Goal: Feedback & Contribution: Leave review/rating

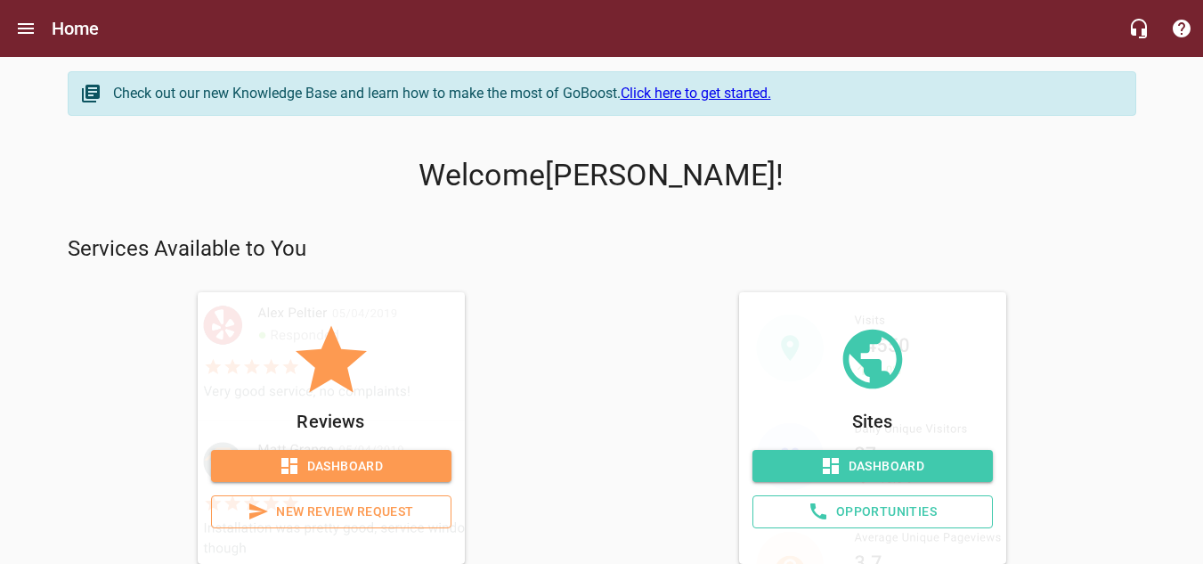
click at [320, 514] on span "New Review Request" at bounding box center [331, 512] width 210 height 22
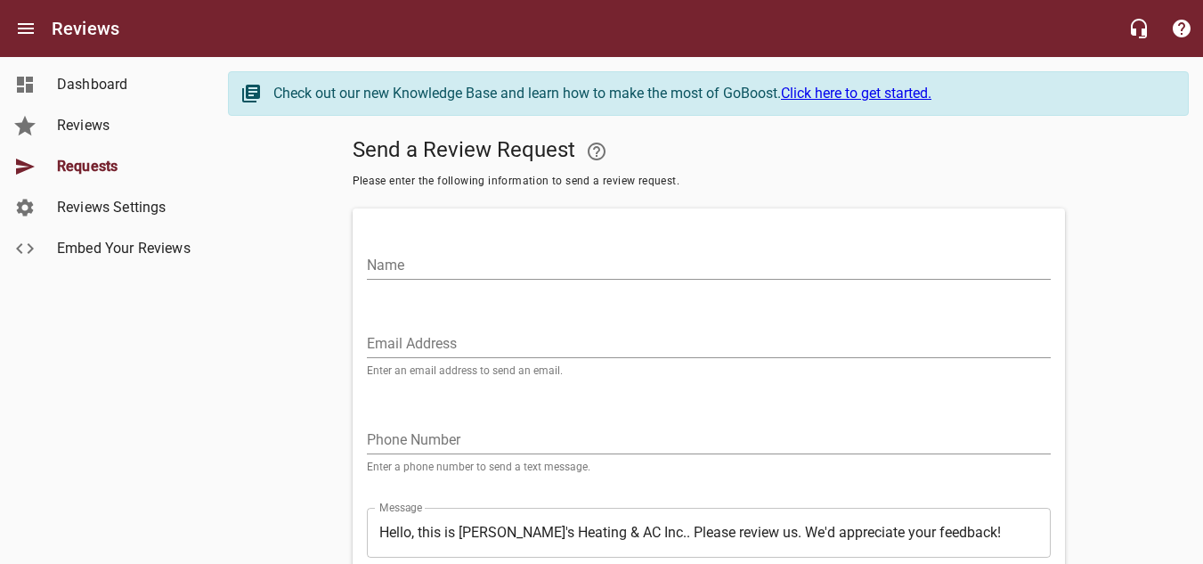
click at [427, 260] on input "Name" at bounding box center [709, 265] width 684 height 29
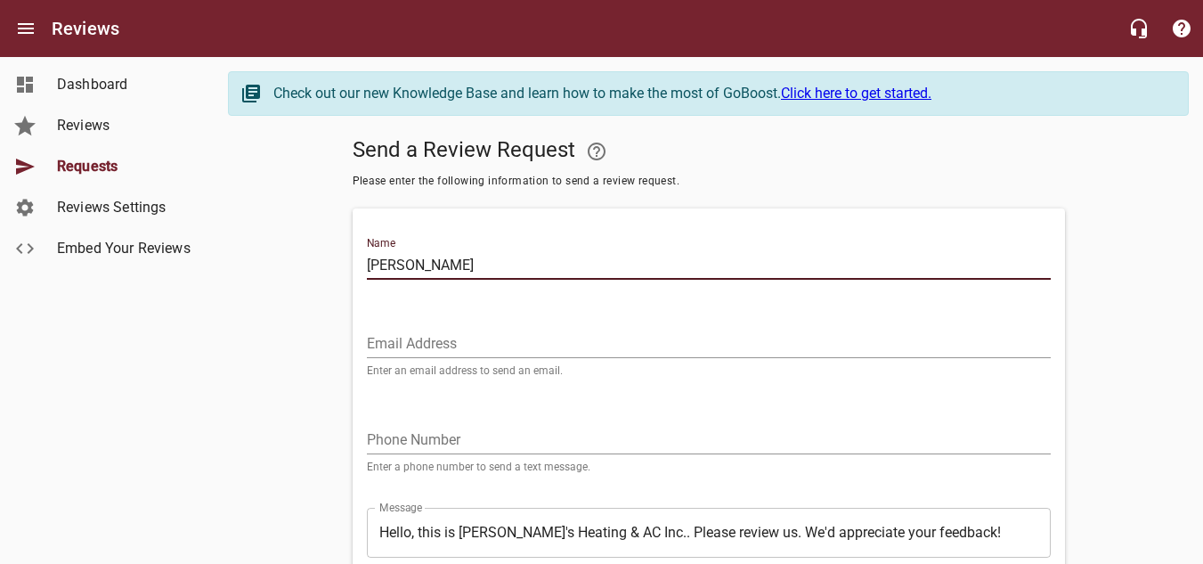
type input "[PERSON_NAME]"
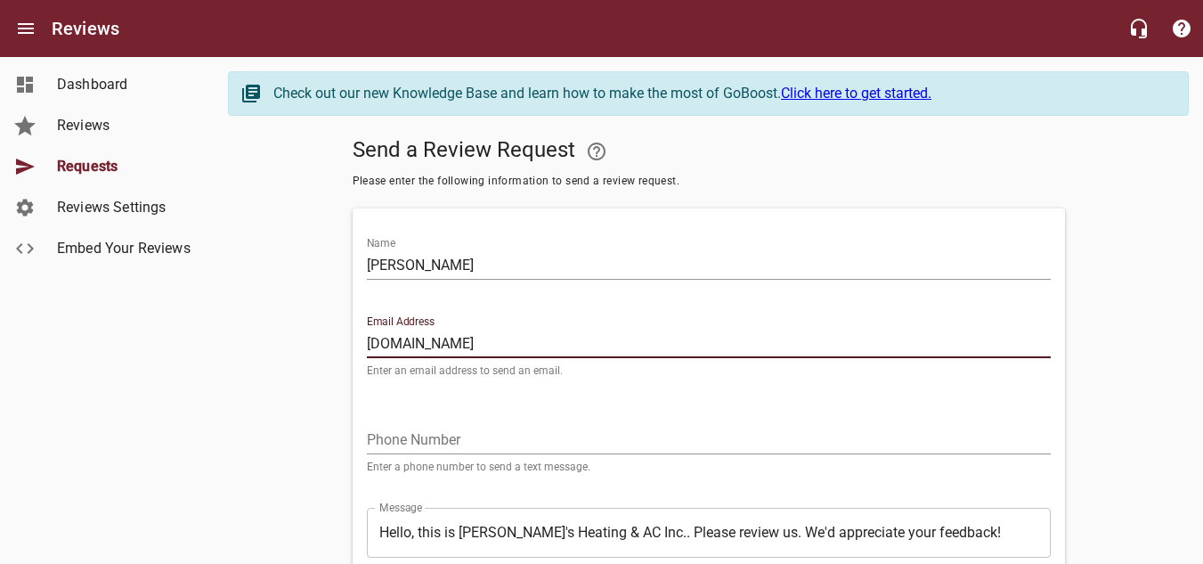
click at [442, 344] on input "[DOMAIN_NAME]" at bounding box center [709, 344] width 684 height 29
type input "[DOMAIN_NAME]"
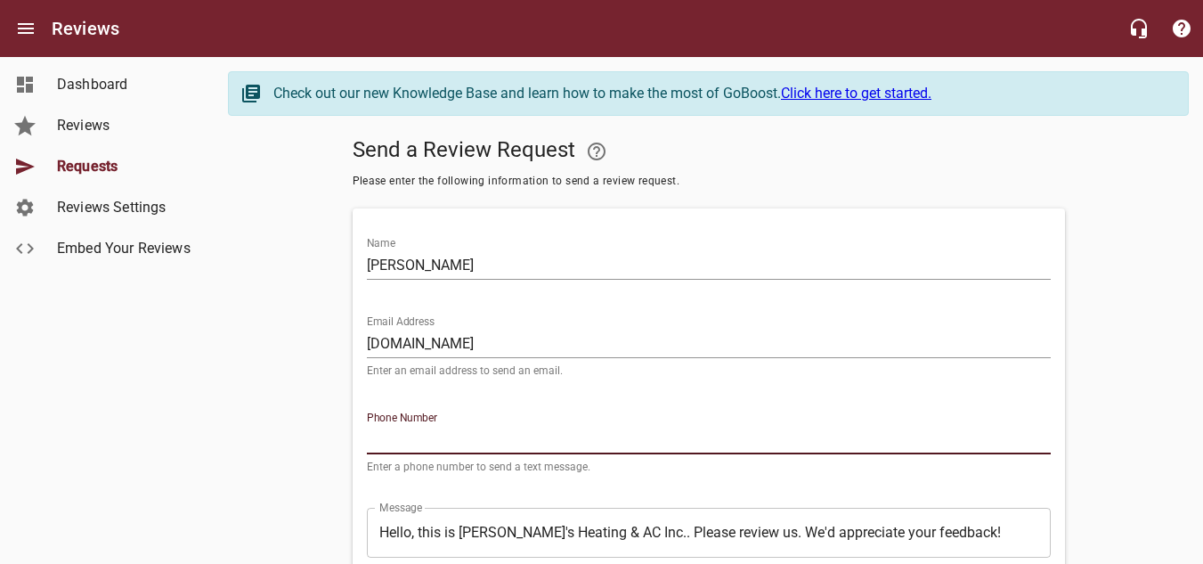
click at [464, 437] on input "tel" at bounding box center [709, 440] width 684 height 29
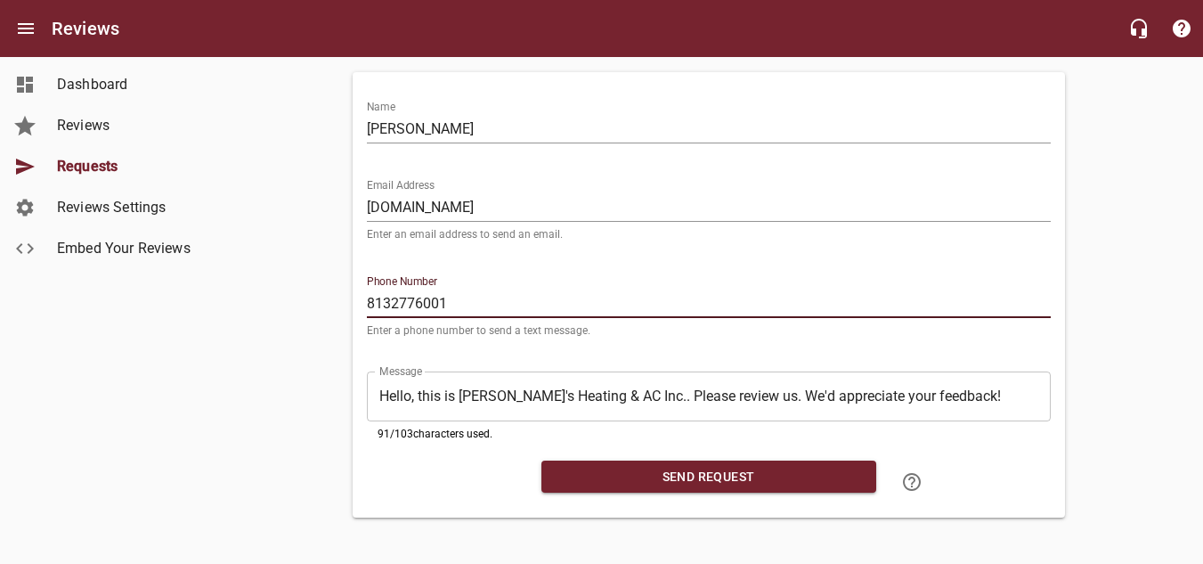
scroll to position [142, 0]
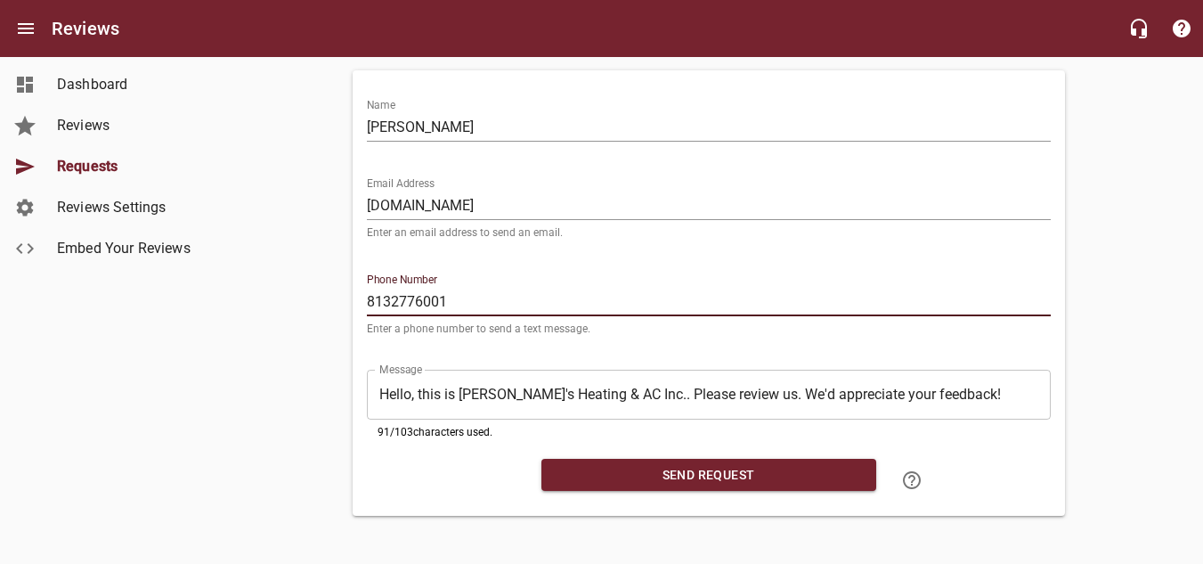
type input "8132776001"
click at [681, 472] on span "Send Request" at bounding box center [709, 475] width 306 height 22
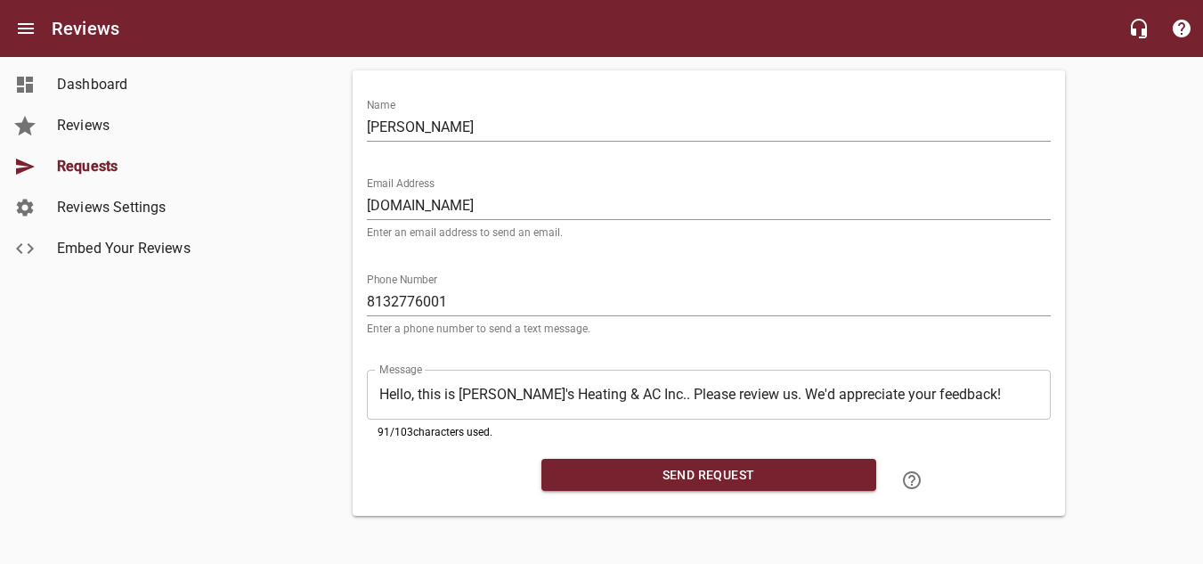
click at [673, 476] on span "Send Request" at bounding box center [709, 475] width 306 height 22
click at [443, 203] on input "[DOMAIN_NAME]" at bounding box center [709, 206] width 684 height 29
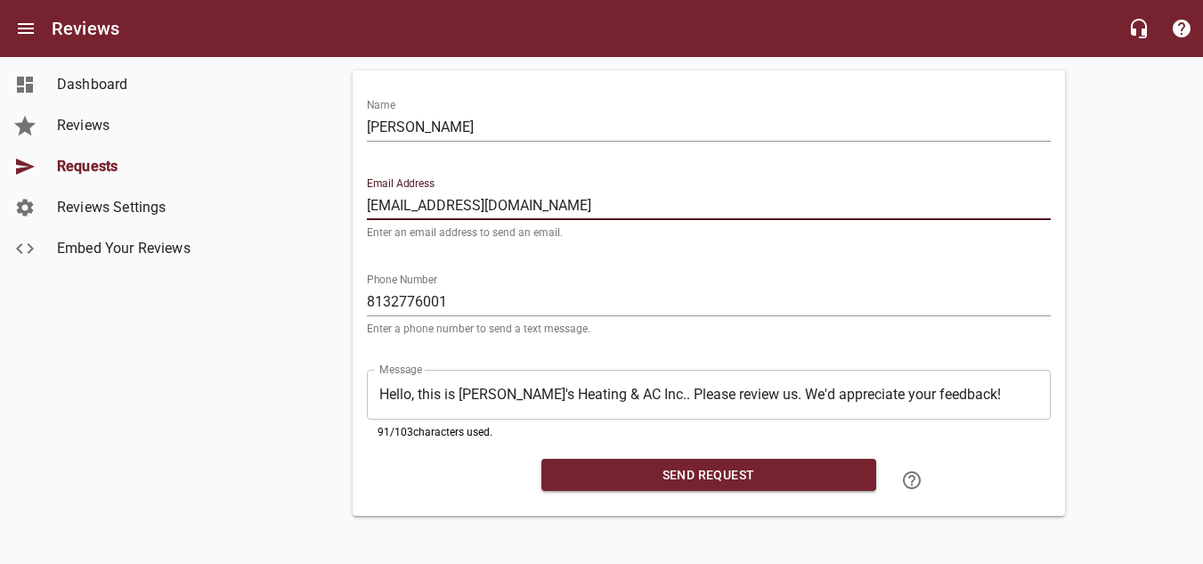
type input "[EMAIL_ADDRESS][DOMAIN_NAME]"
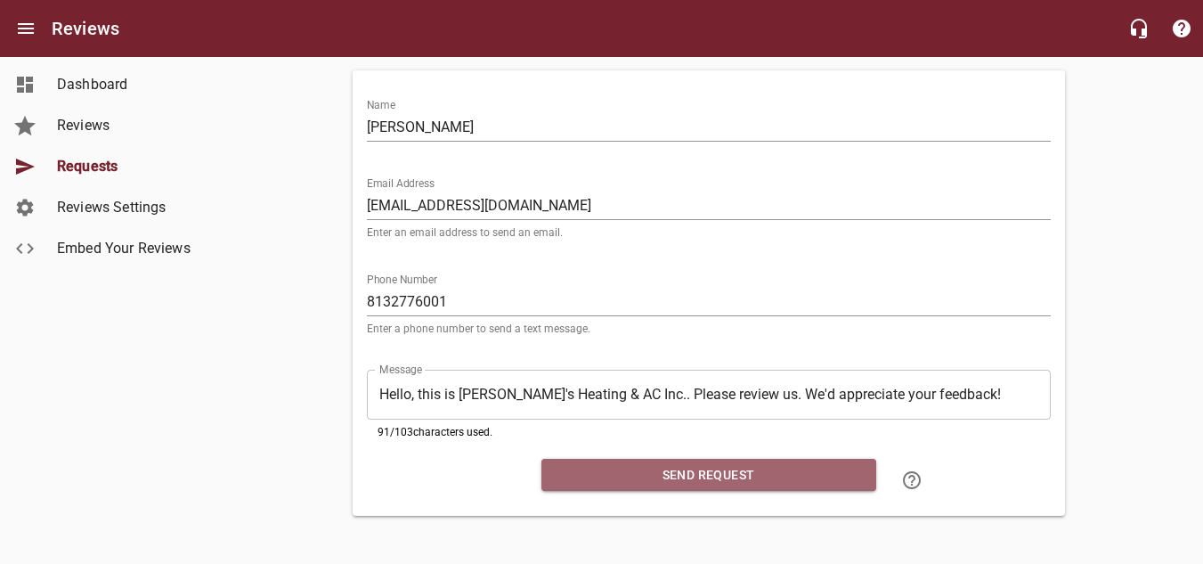
click at [760, 471] on span "Send Request" at bounding box center [709, 475] width 306 height 22
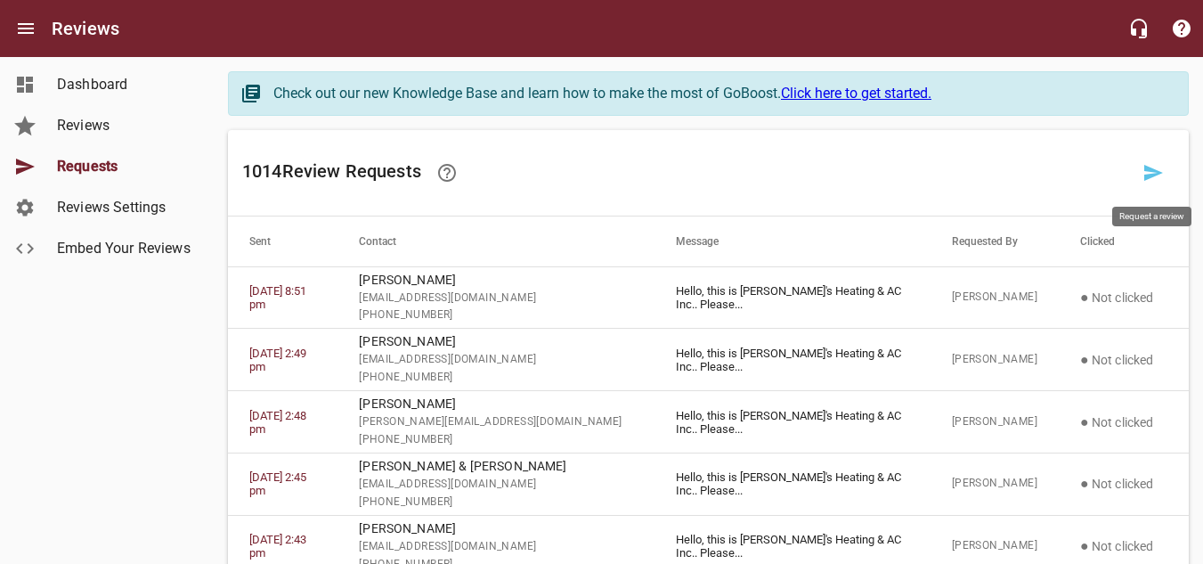
click at [1166, 169] on link at bounding box center [1153, 172] width 43 height 43
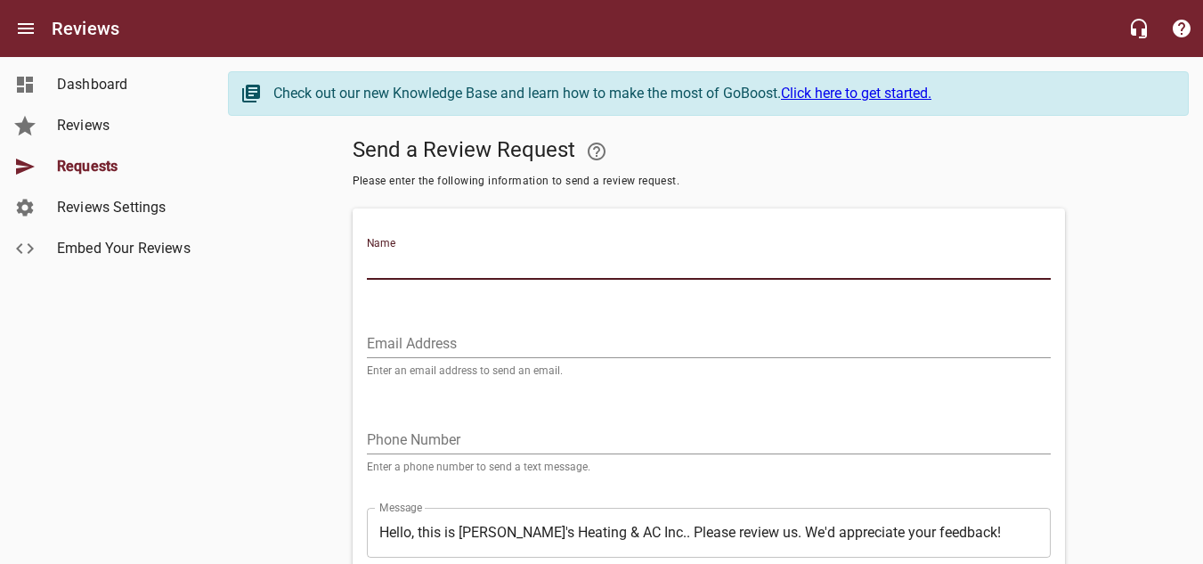
click at [521, 279] on input "Name" at bounding box center [709, 265] width 684 height 29
type input "[PERSON_NAME]"
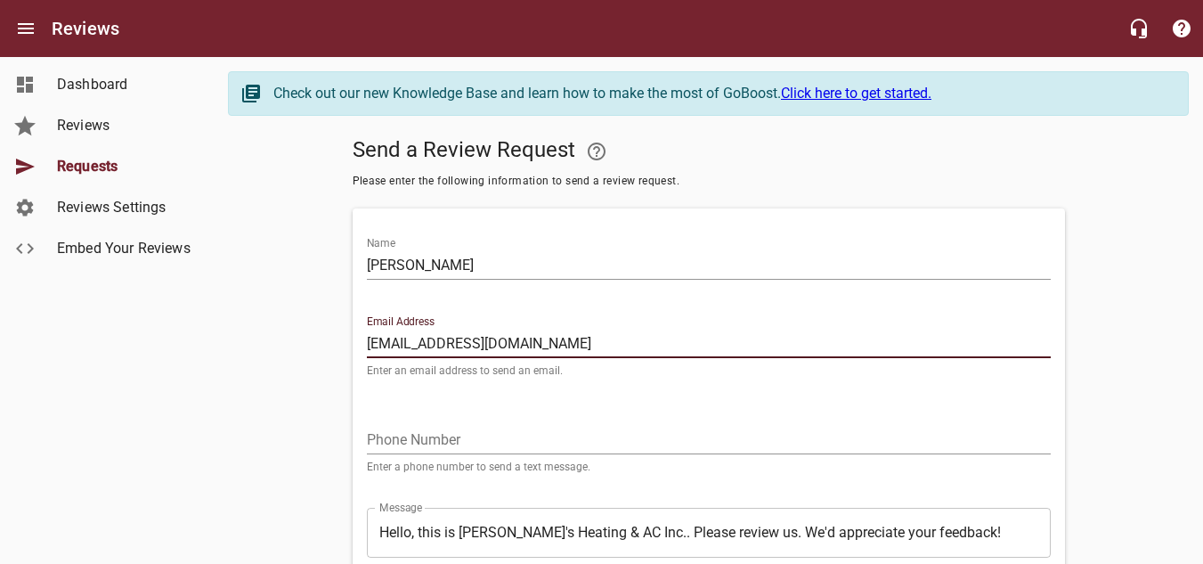
type input "[EMAIL_ADDRESS][DOMAIN_NAME]"
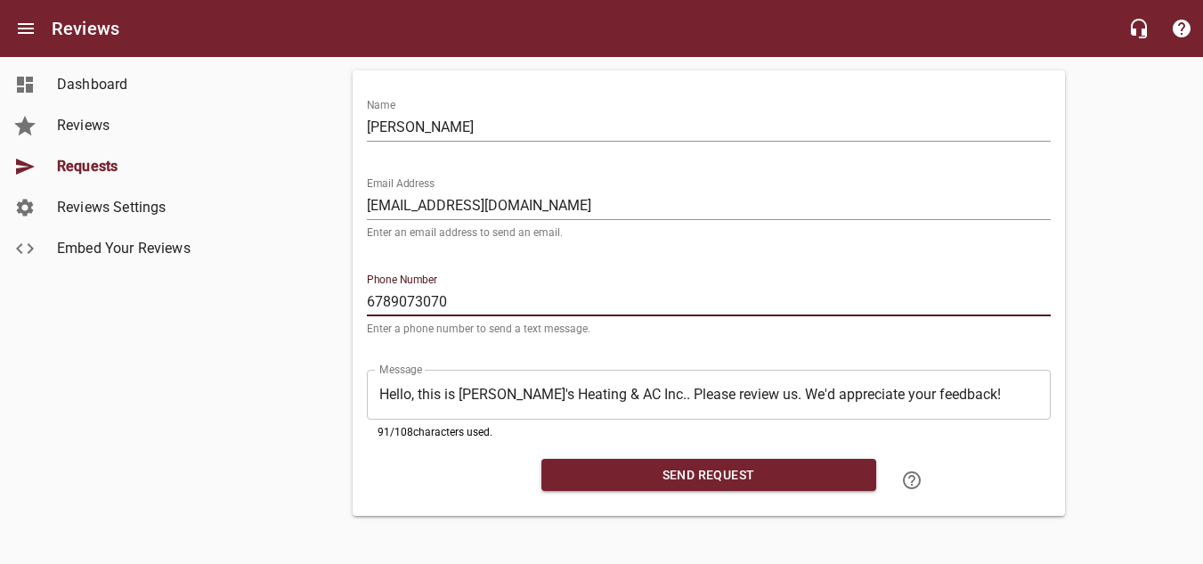
scroll to position [142, 0]
type input "6789073070"
click at [710, 477] on span "Send Request" at bounding box center [709, 475] width 306 height 22
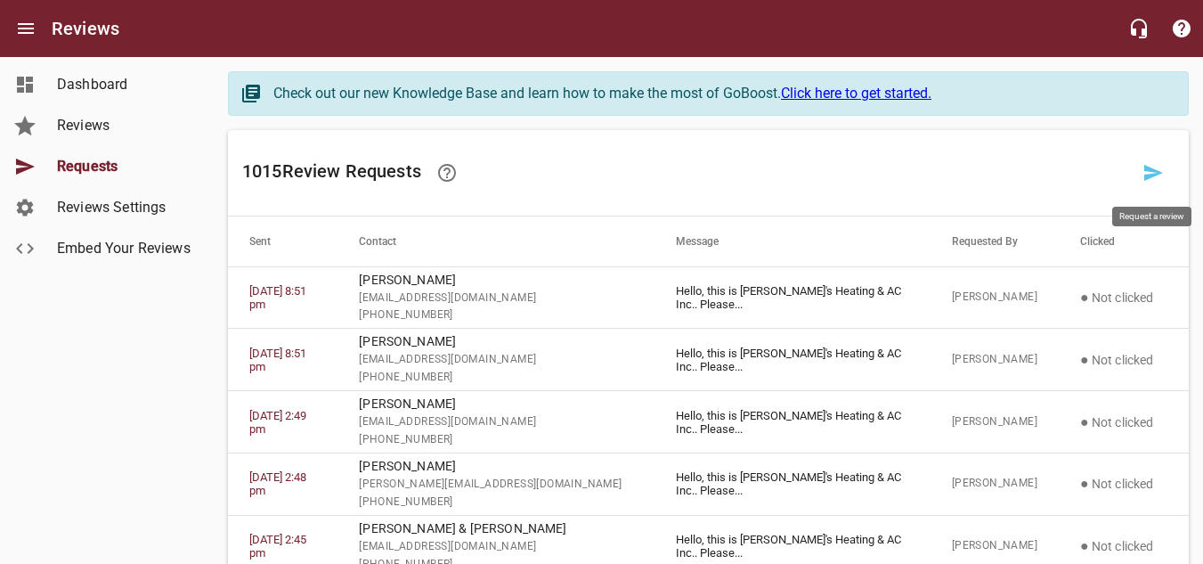
click at [1147, 168] on icon at bounding box center [1154, 173] width 19 height 16
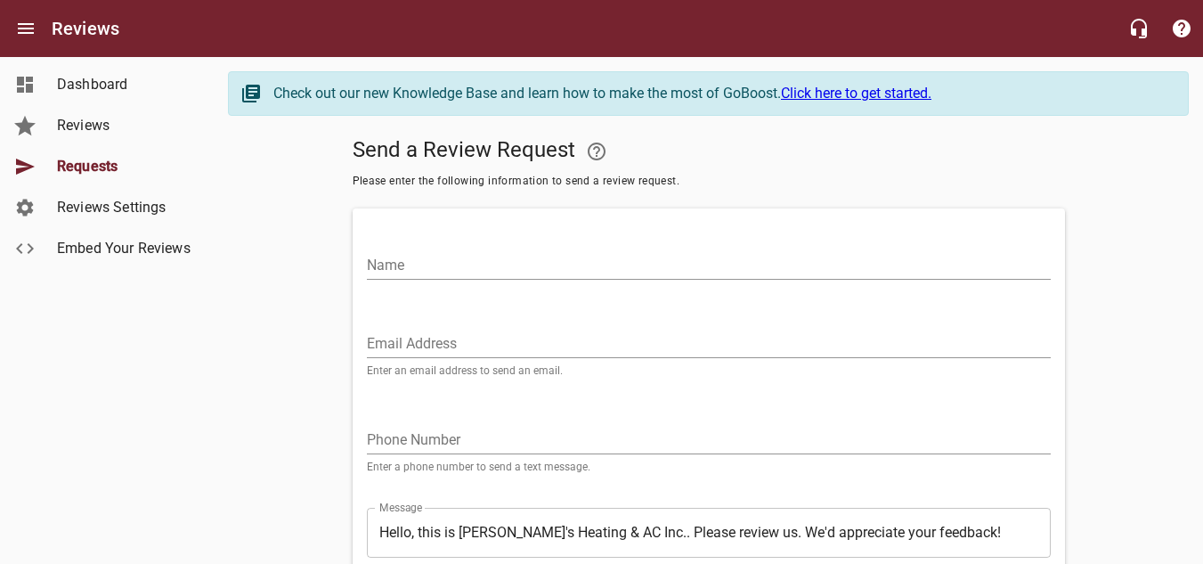
click at [510, 251] on input "Name" at bounding box center [709, 265] width 684 height 29
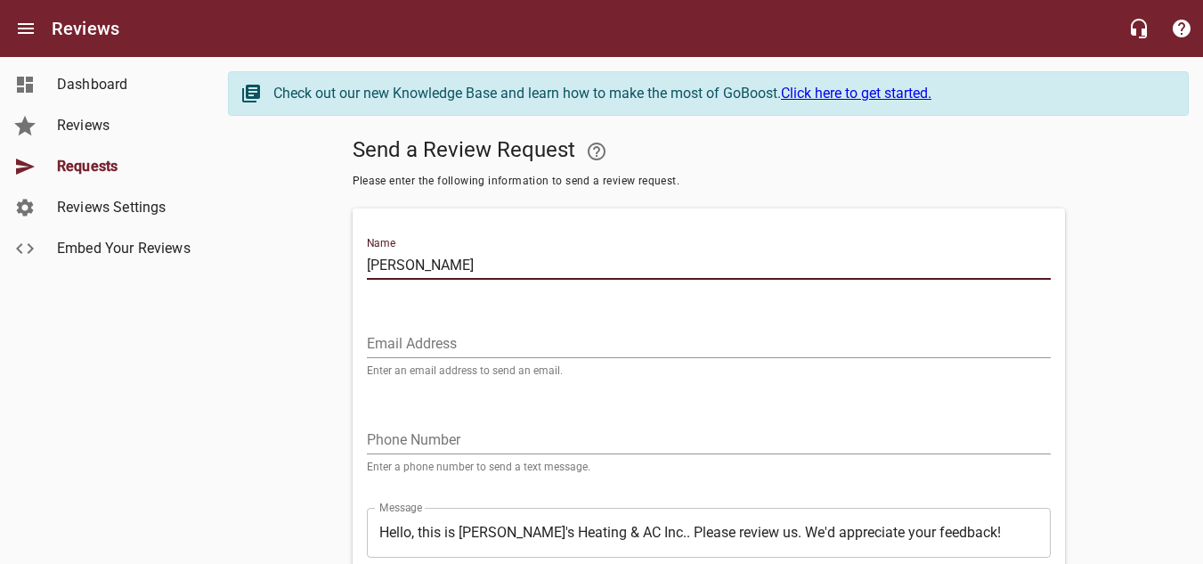
type input "[PERSON_NAME]"
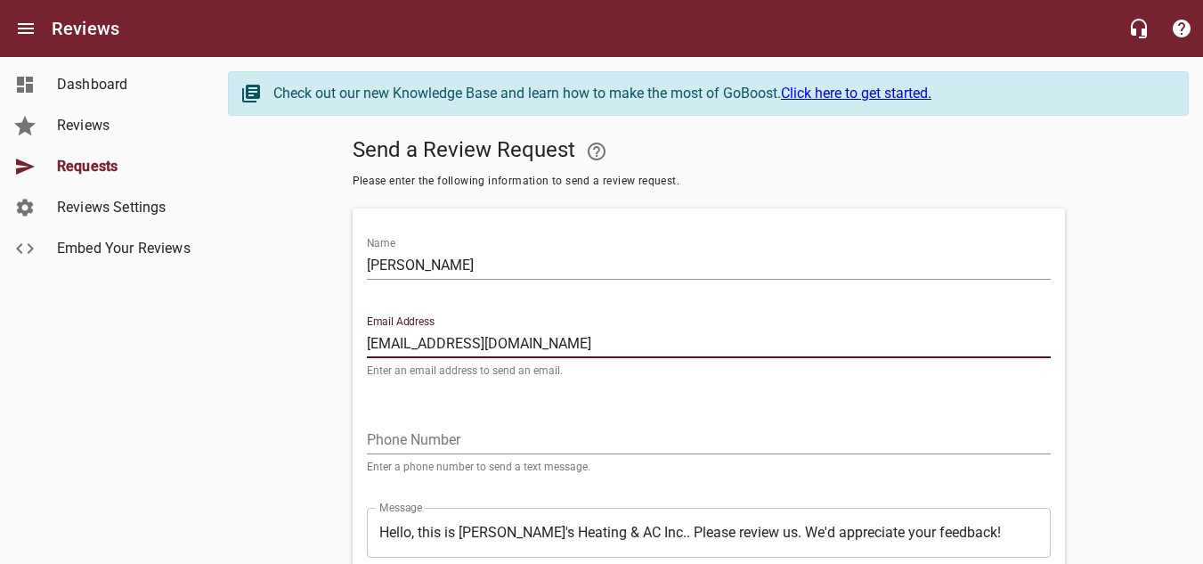
type input "[EMAIL_ADDRESS][DOMAIN_NAME]"
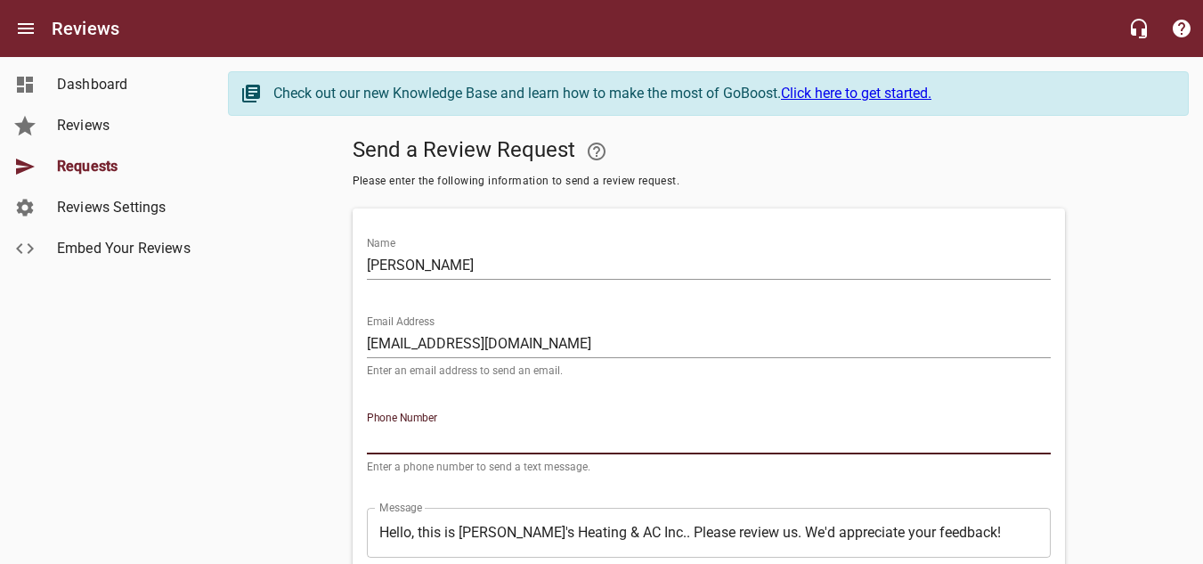
click at [453, 435] on input "tel" at bounding box center [709, 440] width 684 height 29
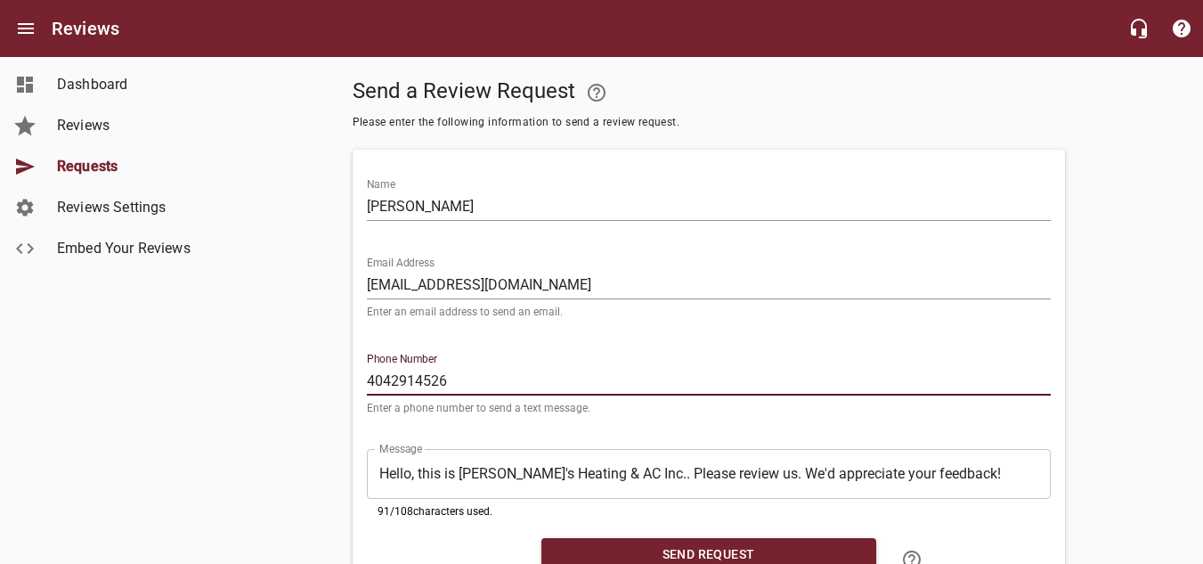
scroll to position [89, 0]
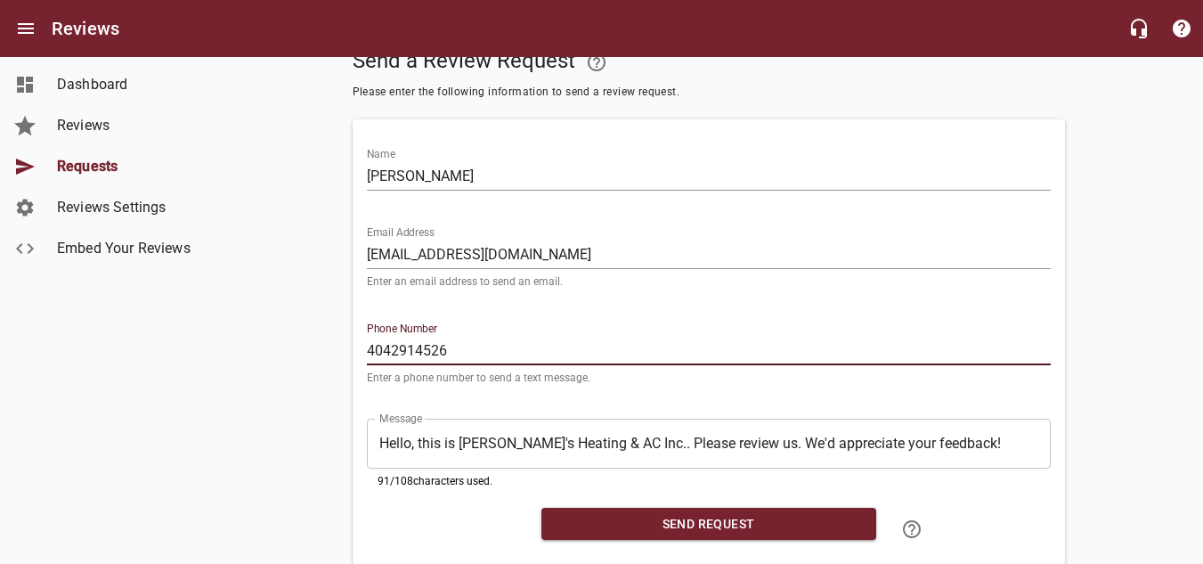
type input "4042914526"
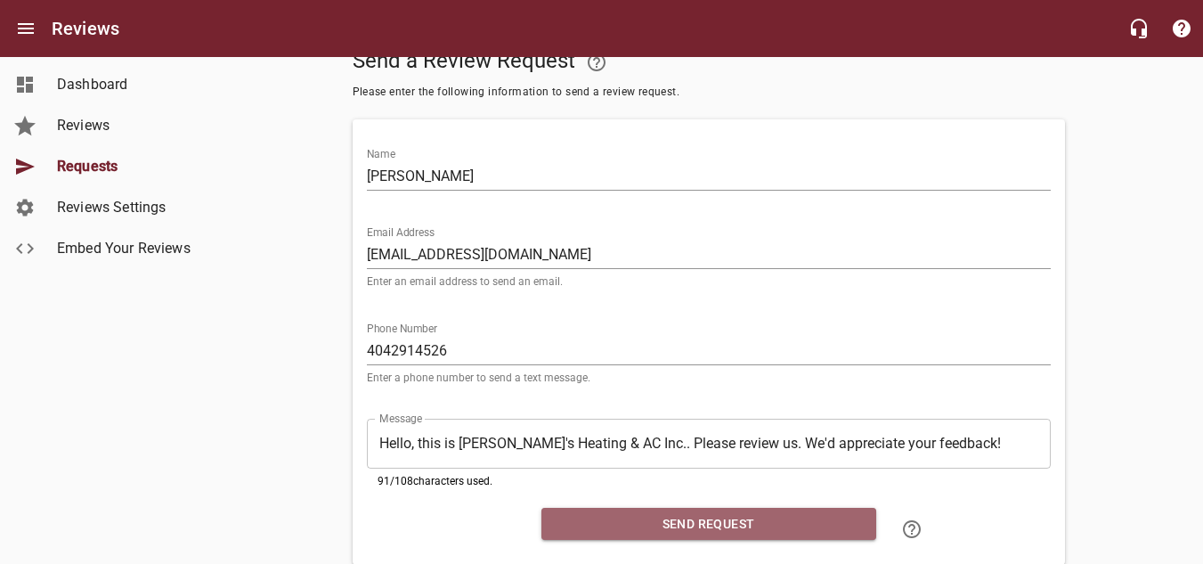
click at [772, 522] on span "Send Request" at bounding box center [709, 524] width 306 height 22
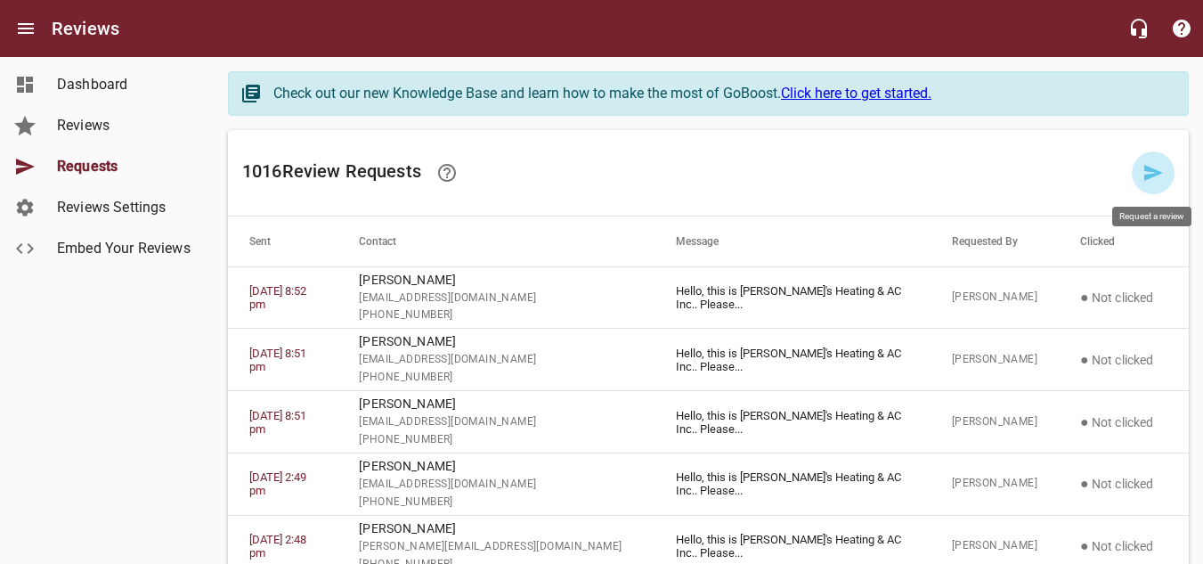
click at [1148, 176] on icon at bounding box center [1154, 173] width 19 height 16
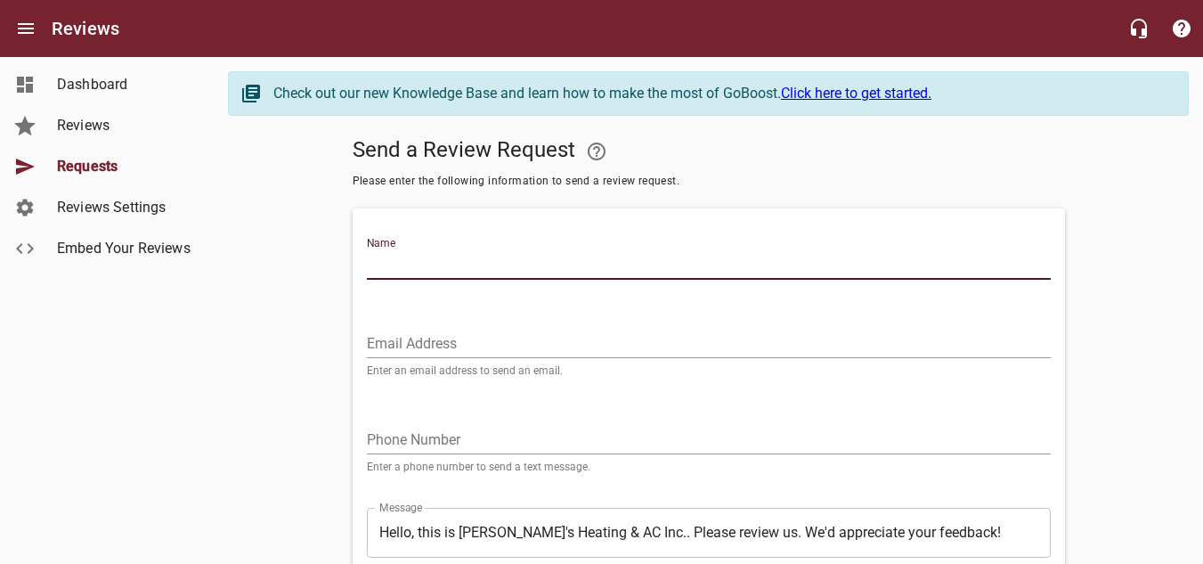
click at [786, 266] on input "Name" at bounding box center [709, 265] width 684 height 29
type input "[PERSON_NAME]"
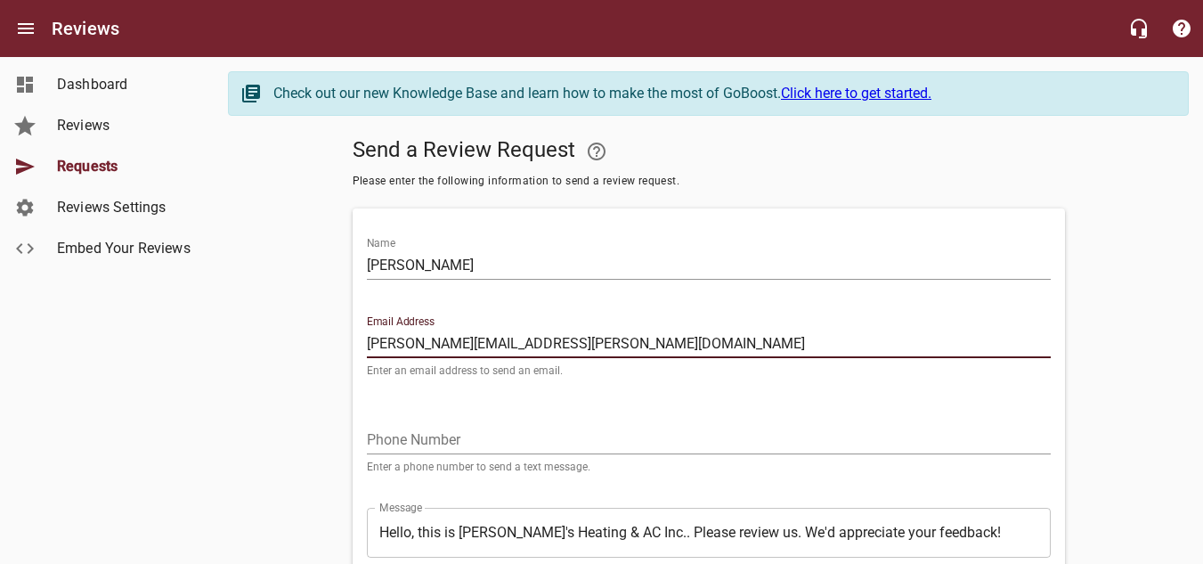
type input "[PERSON_NAME][EMAIL_ADDRESS][PERSON_NAME][DOMAIN_NAME]"
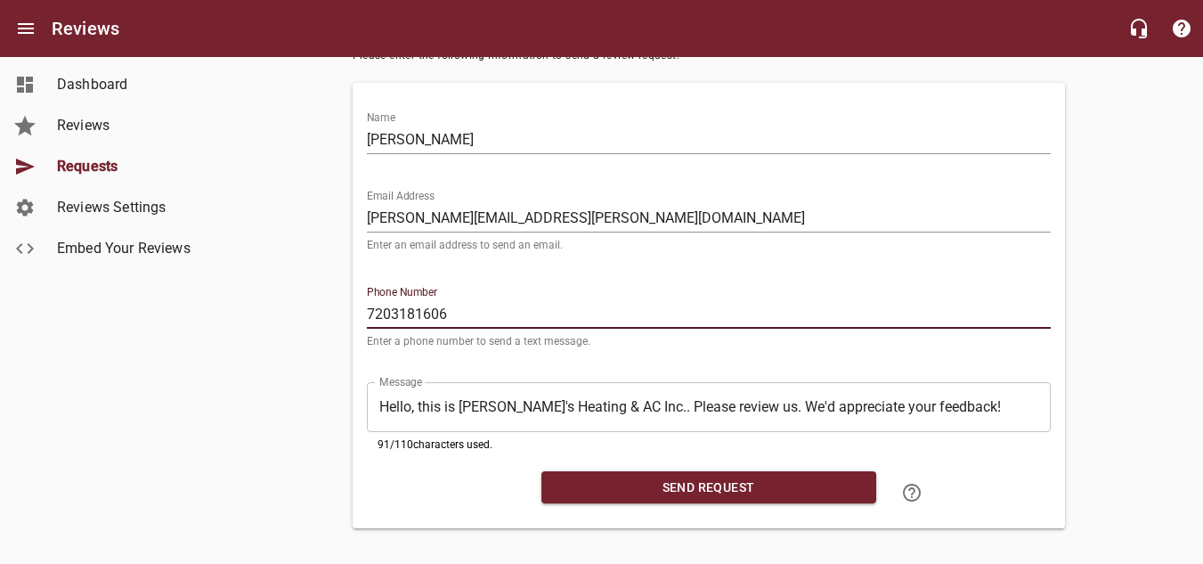
scroll to position [142, 0]
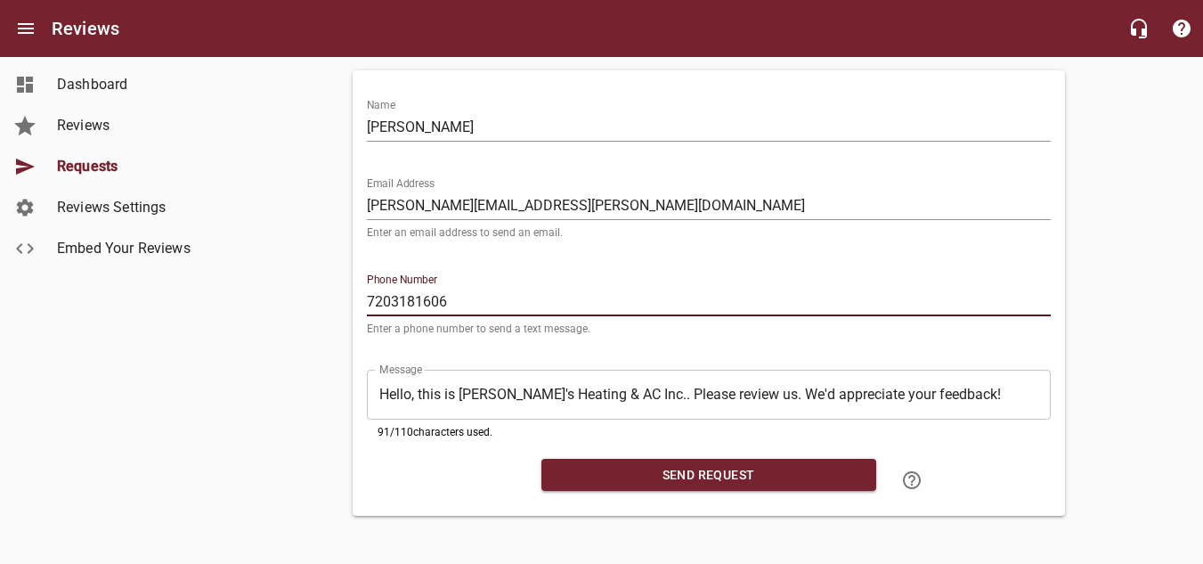
type input "7203181606"
click at [735, 474] on span "Send Request" at bounding box center [709, 475] width 306 height 22
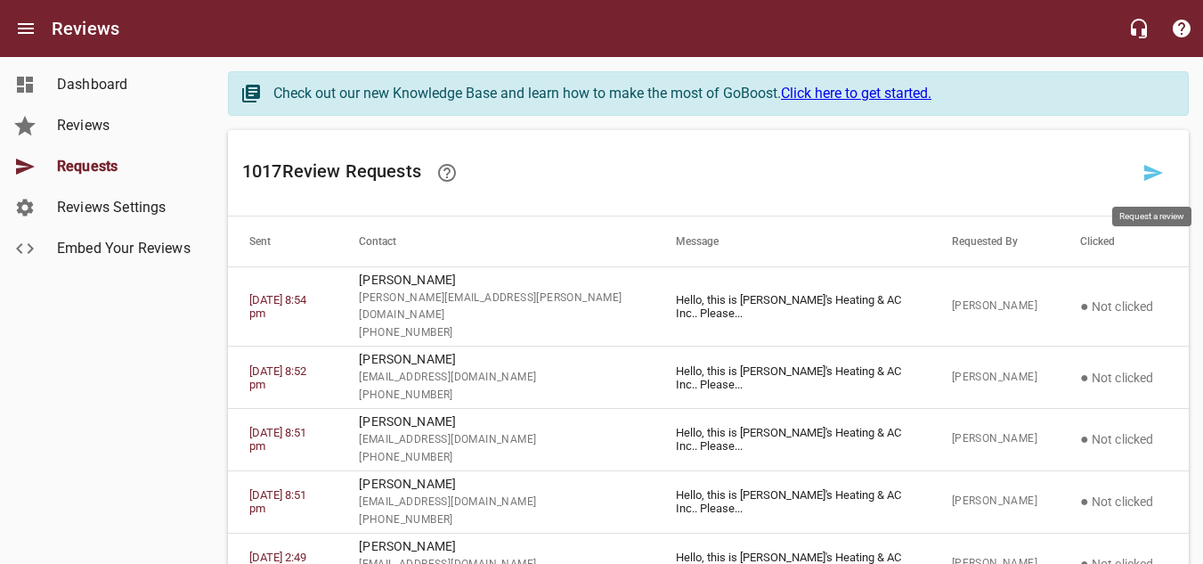
click at [1151, 176] on icon at bounding box center [1154, 173] width 19 height 16
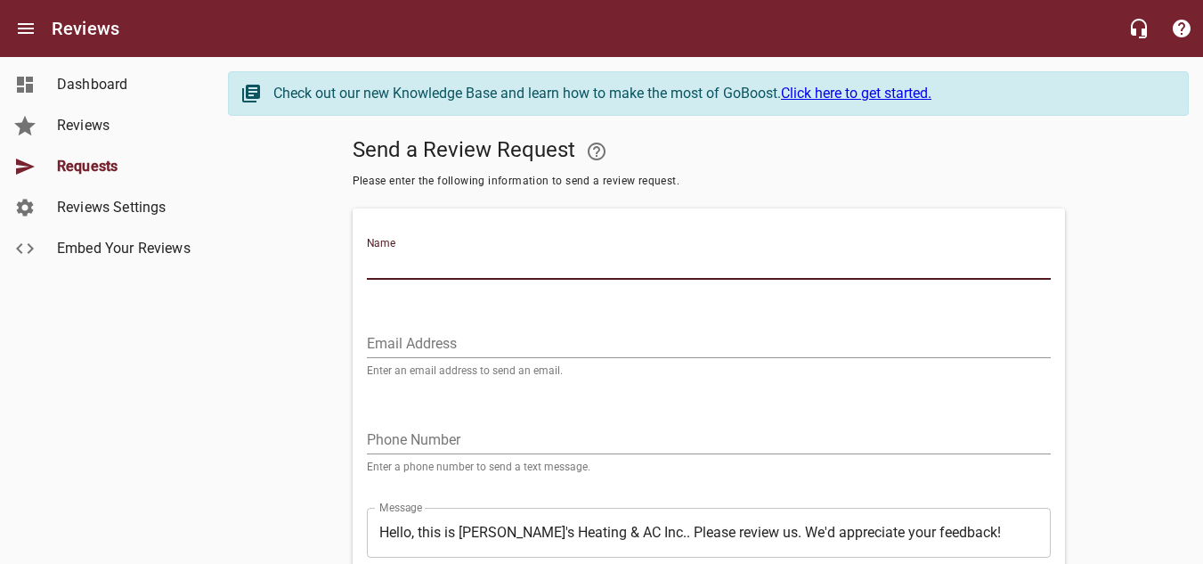
click at [487, 267] on input "Name" at bounding box center [709, 265] width 684 height 29
type input "[PERSON_NAME]"
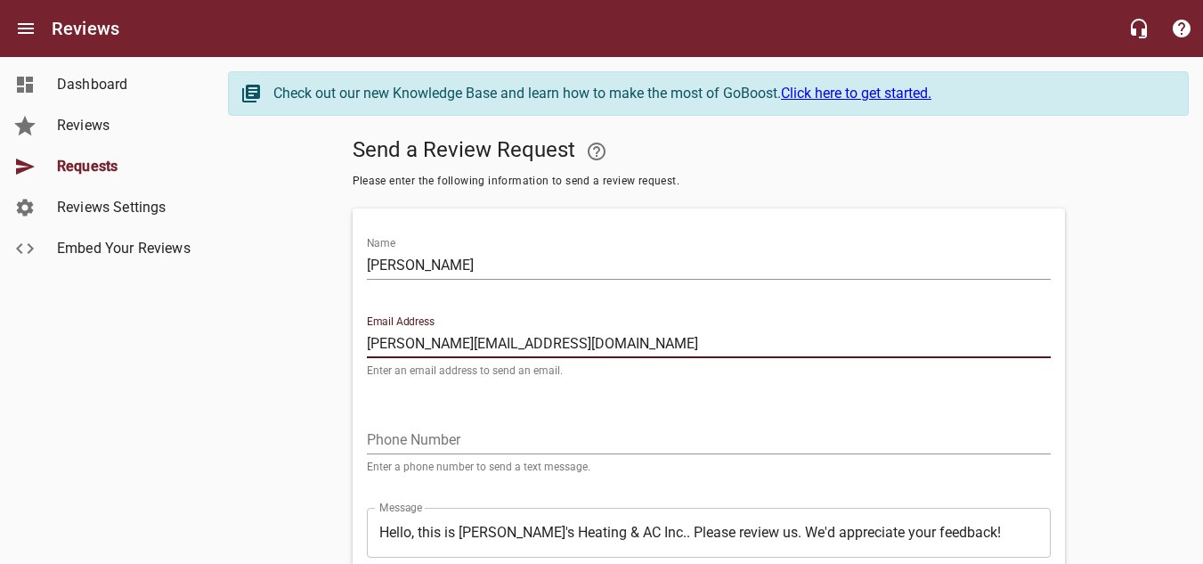
type input "[PERSON_NAME][EMAIL_ADDRESS][DOMAIN_NAME]"
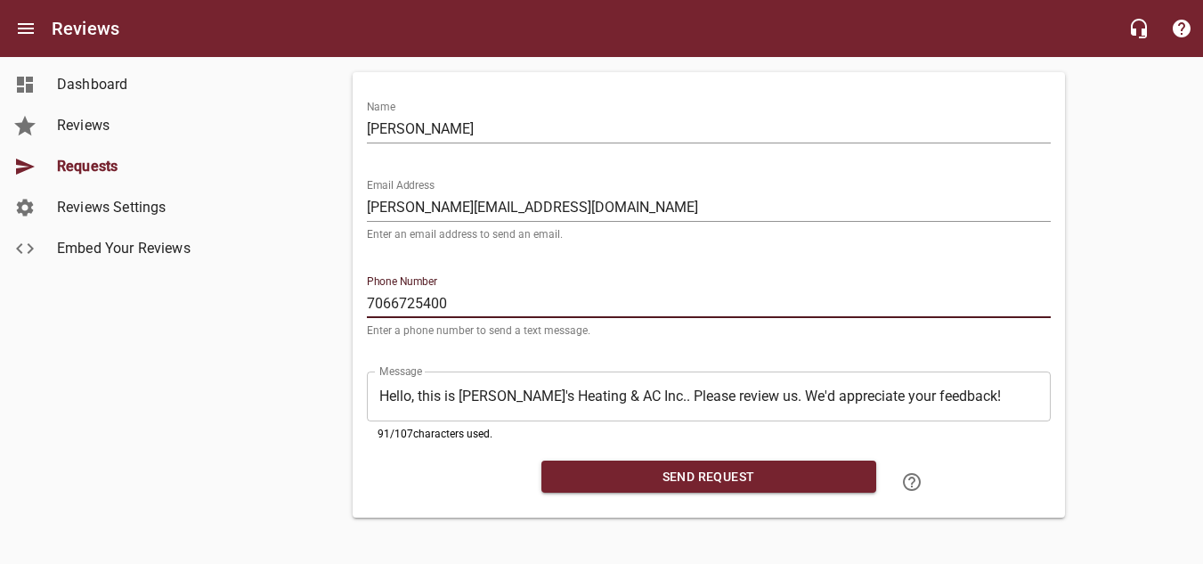
scroll to position [142, 0]
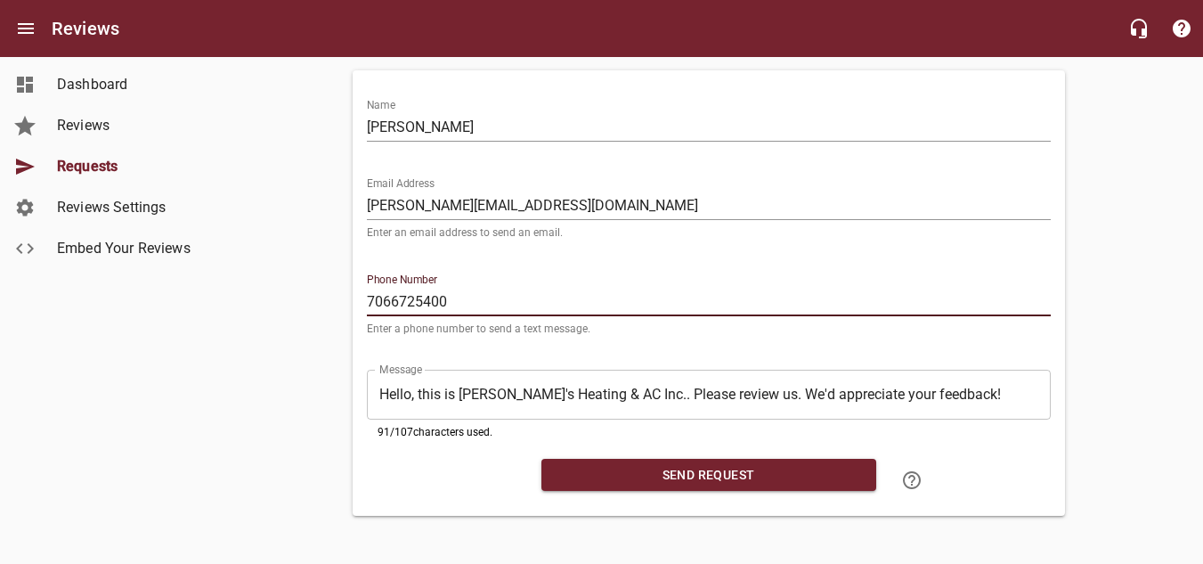
type input "7066725400"
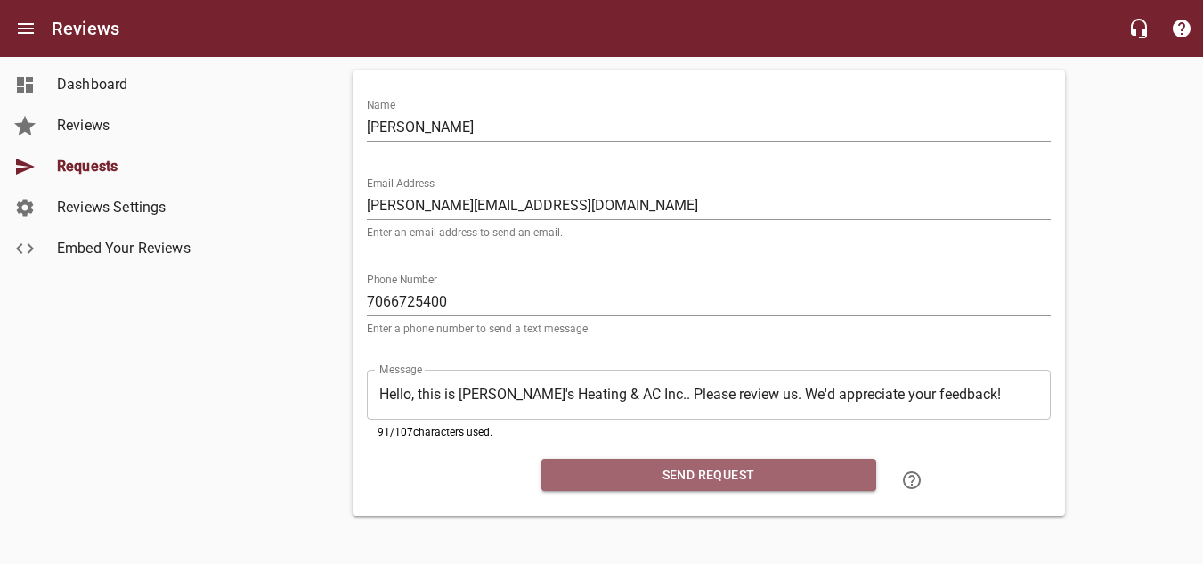
click at [704, 477] on span "Send Request" at bounding box center [709, 475] width 306 height 22
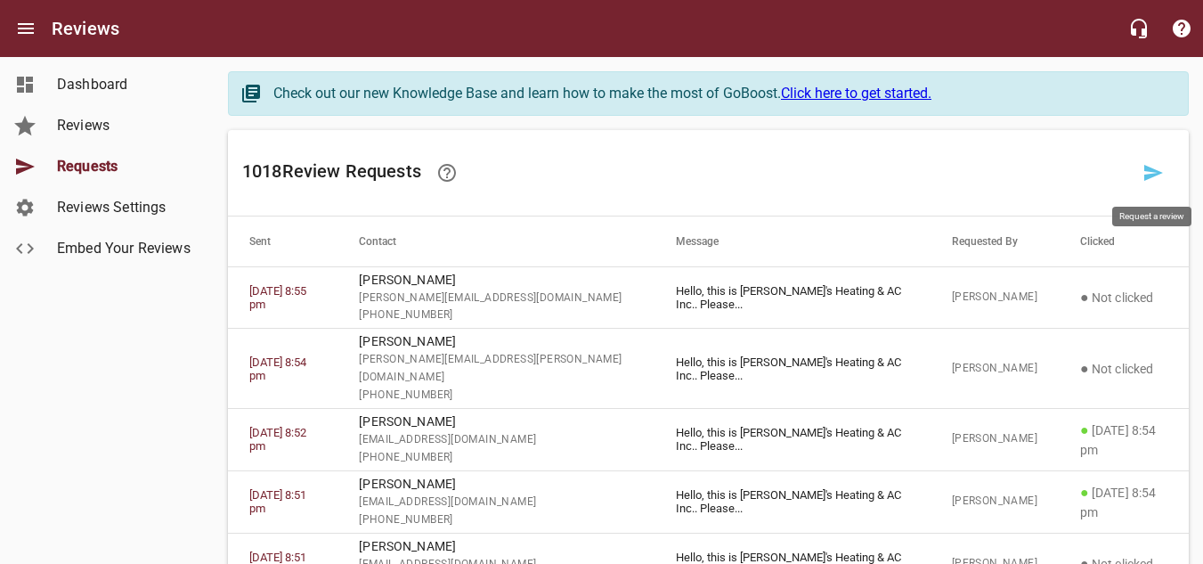
click at [1144, 175] on icon at bounding box center [1153, 172] width 21 height 21
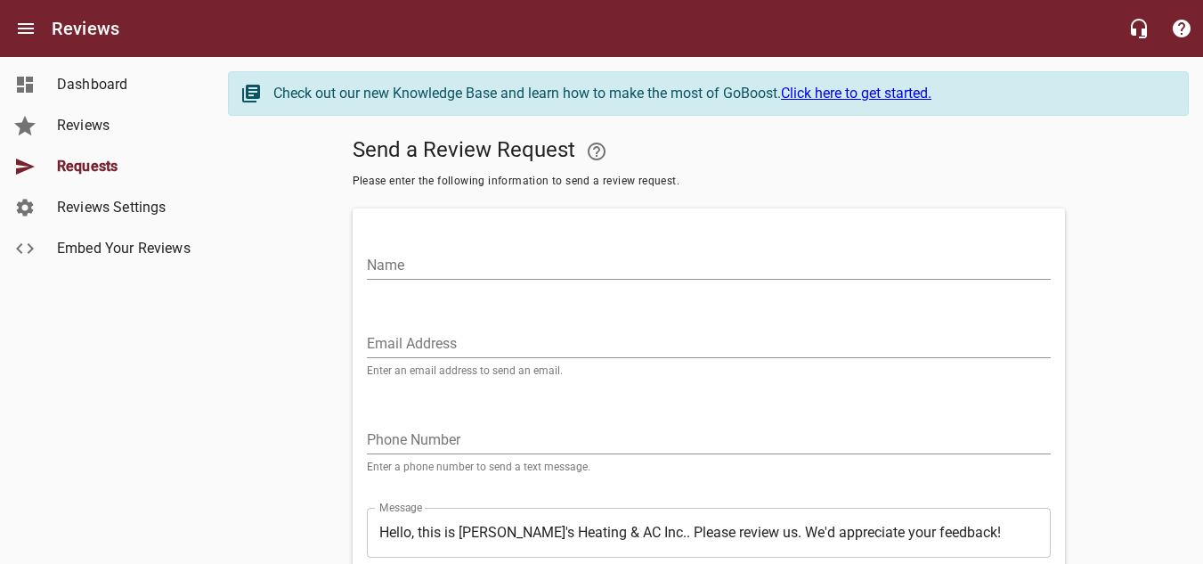
click at [433, 268] on input "Name" at bounding box center [709, 265] width 684 height 29
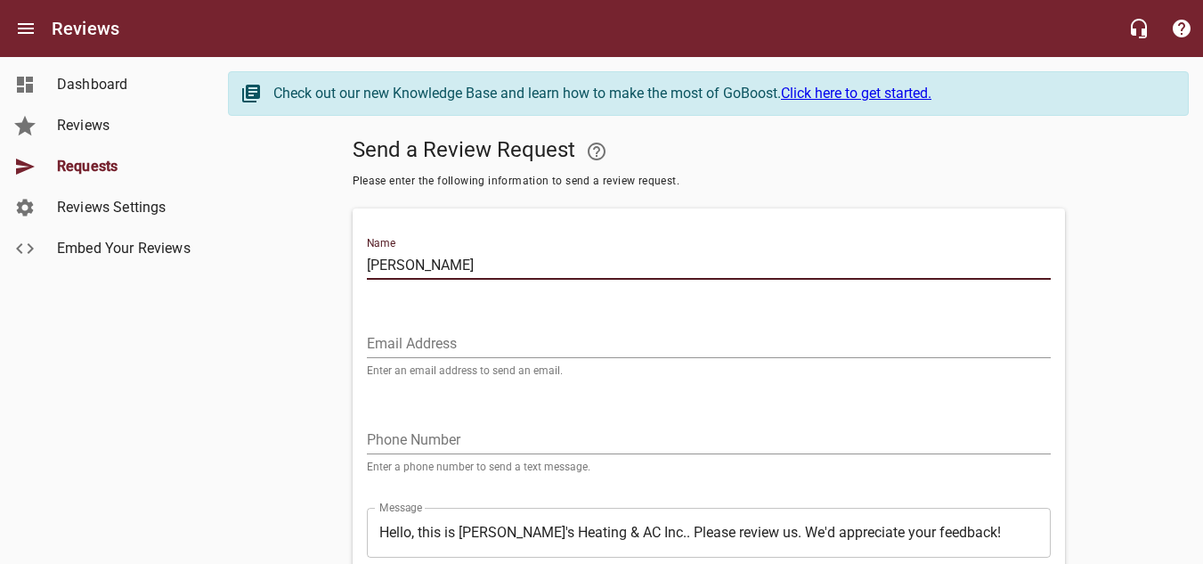
type input "[PERSON_NAME]"
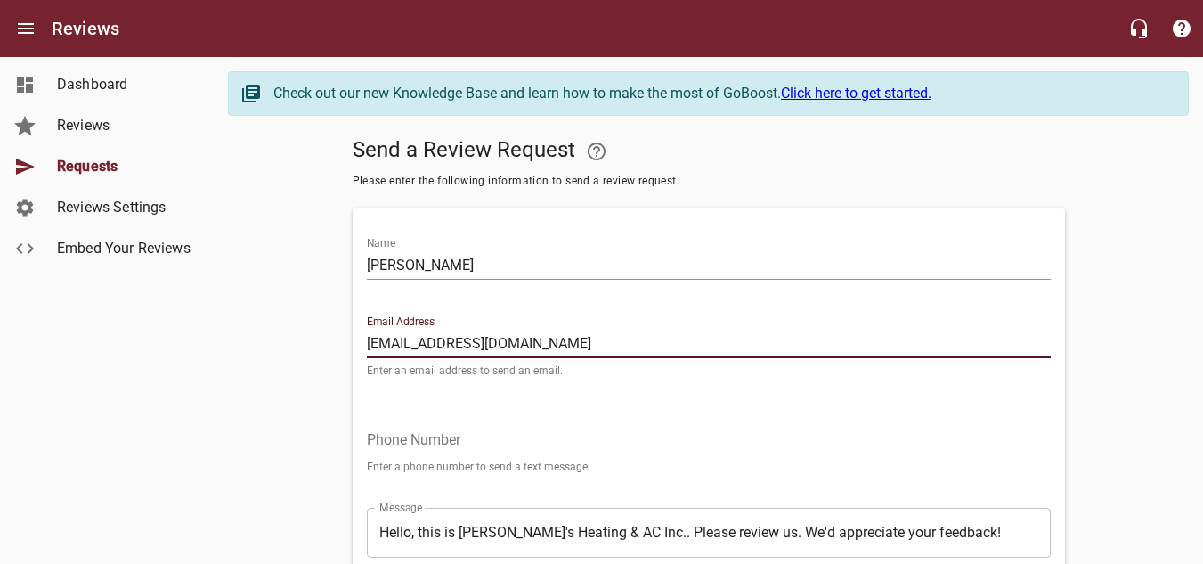
type input "[EMAIL_ADDRESS][DOMAIN_NAME]"
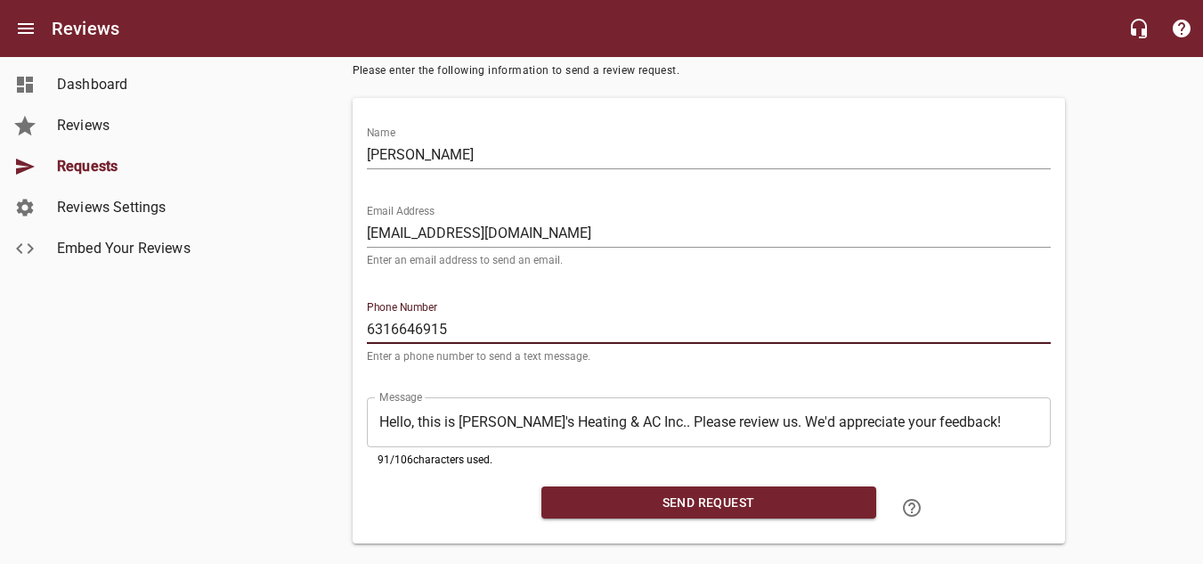
scroll to position [142, 0]
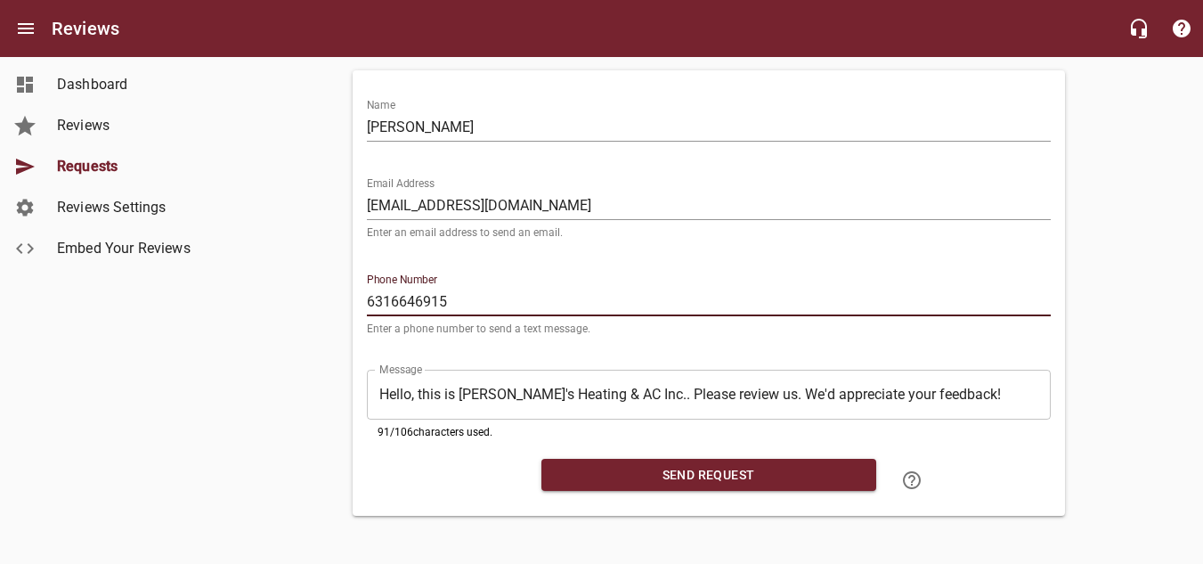
type input "6316646915"
click at [676, 464] on span "Send Request" at bounding box center [709, 475] width 306 height 22
